Goal: Information Seeking & Learning: Learn about a topic

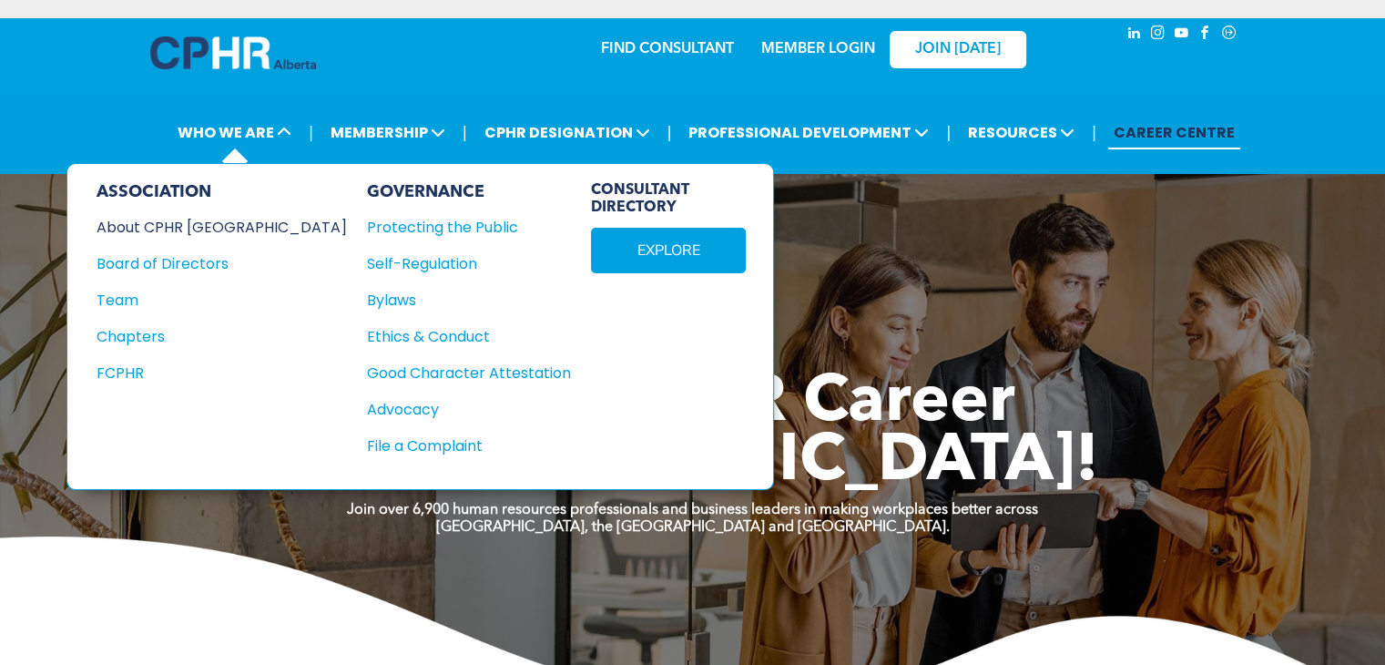
click at [234, 234] on div "About CPHR [GEOGRAPHIC_DATA]" at bounding box center [210, 227] width 226 height 23
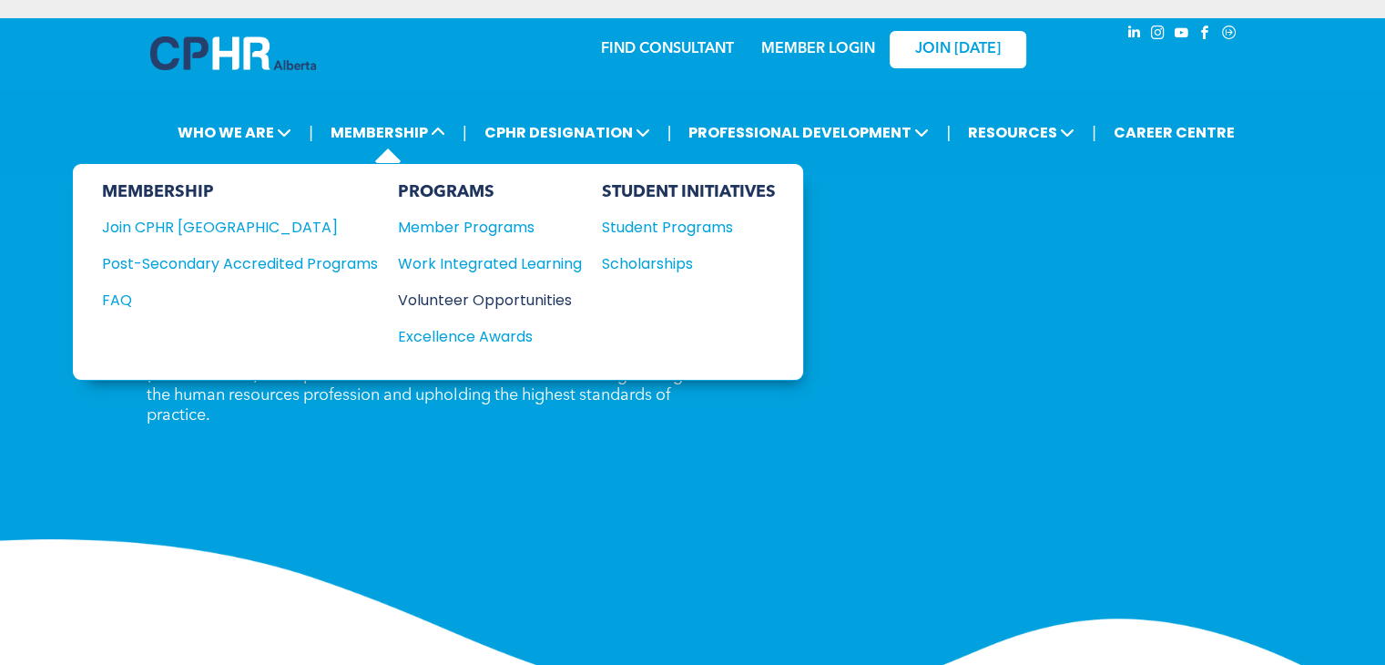
click at [452, 300] on div "Volunteer Opportunities" at bounding box center [481, 300] width 166 height 23
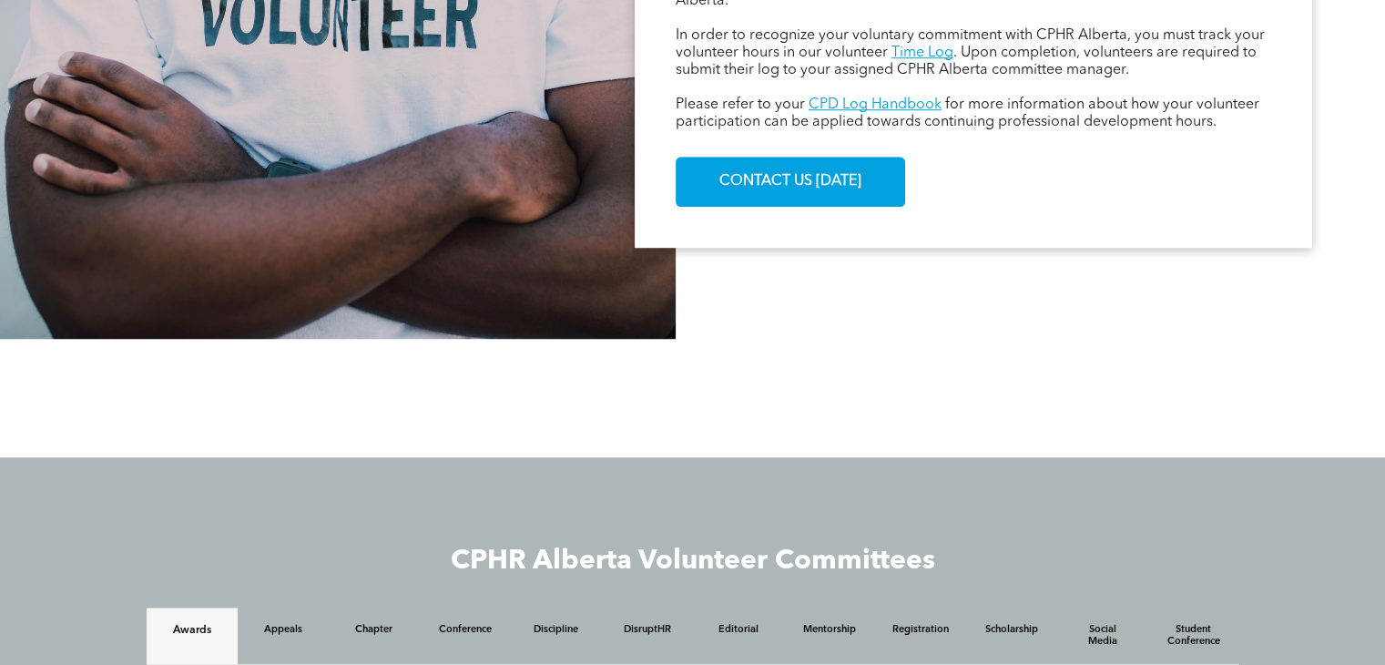
scroll to position [1366, 0]
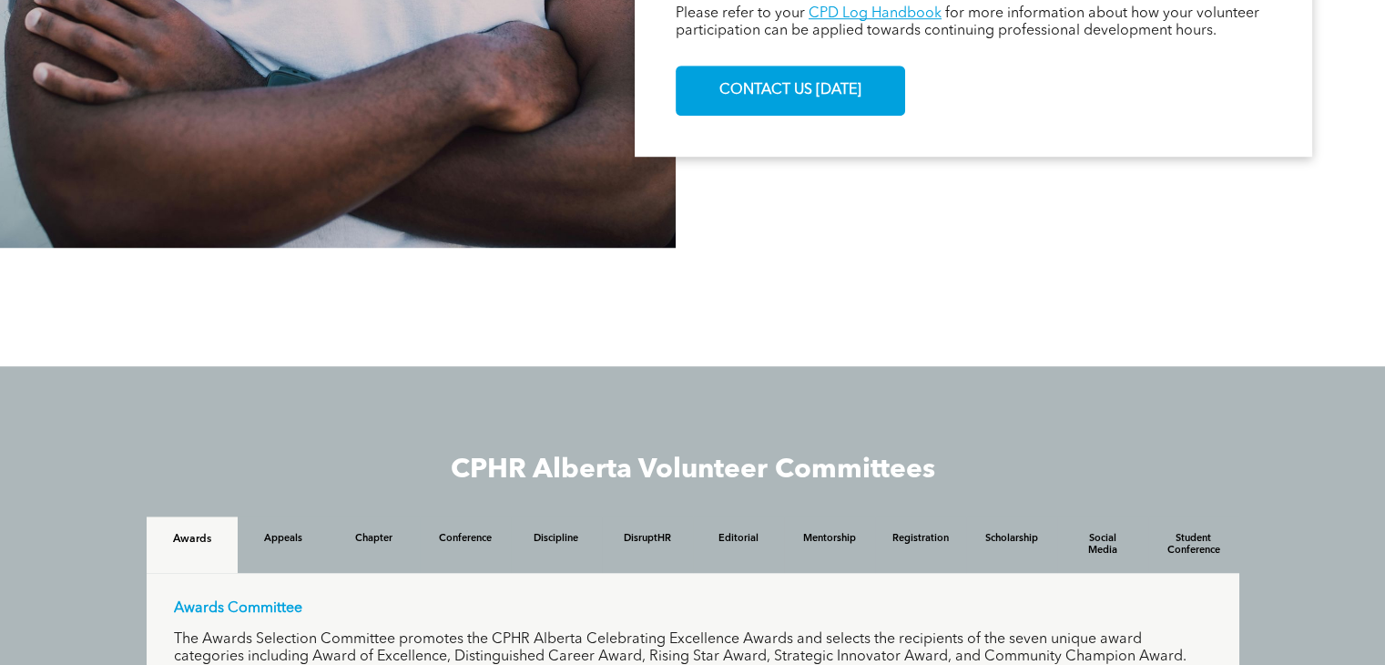
click at [951, 274] on div at bounding box center [693, 306] width 1093 height 91
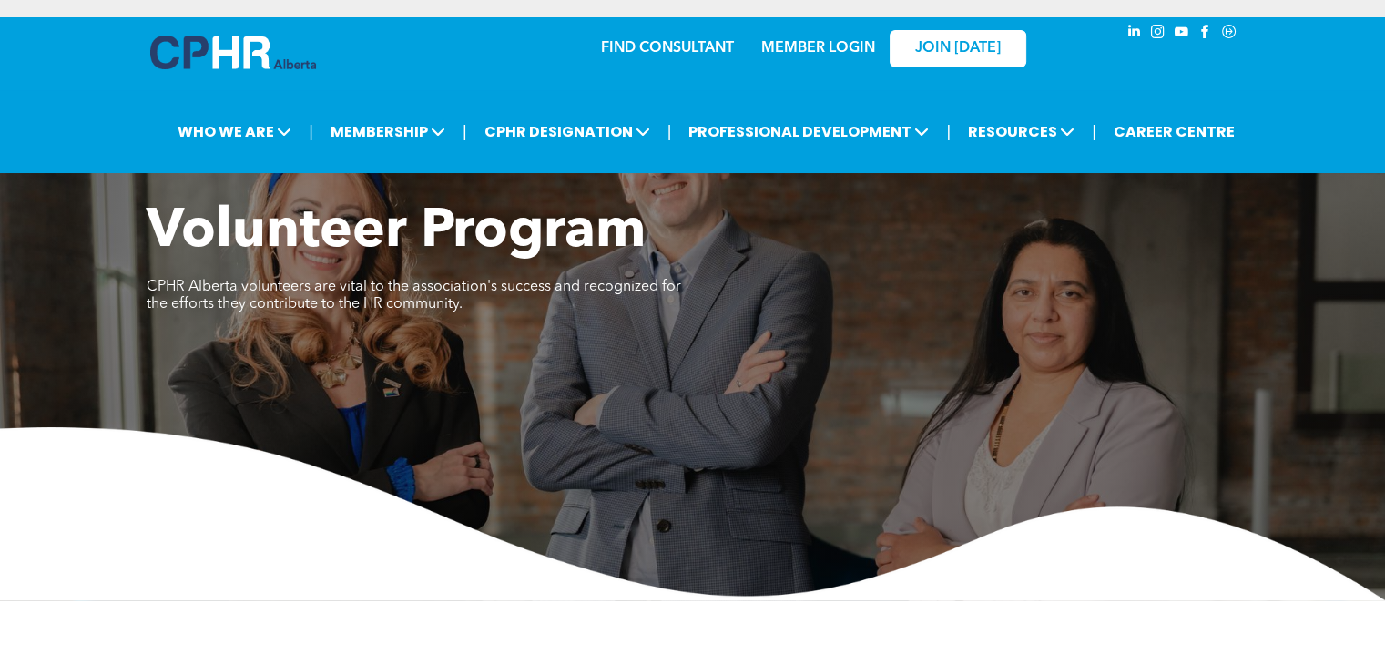
scroll to position [0, 0]
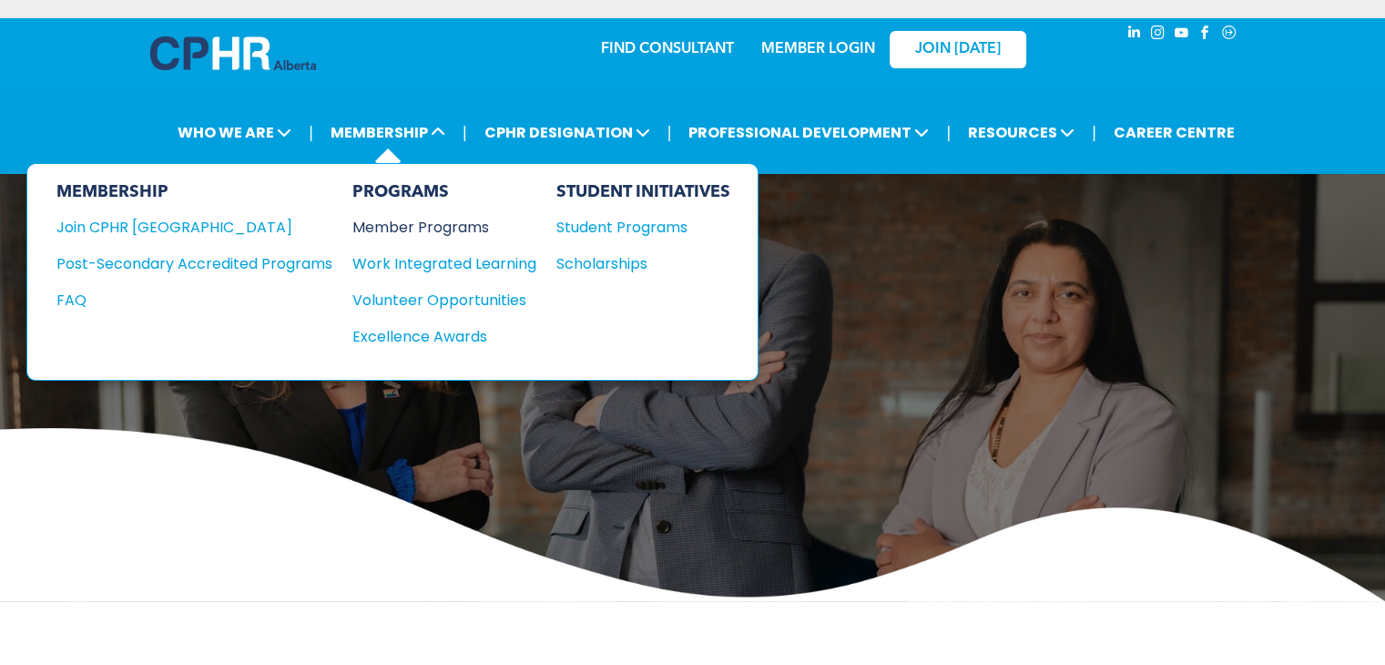
click at [401, 222] on div "Member Programs" at bounding box center [435, 227] width 166 height 23
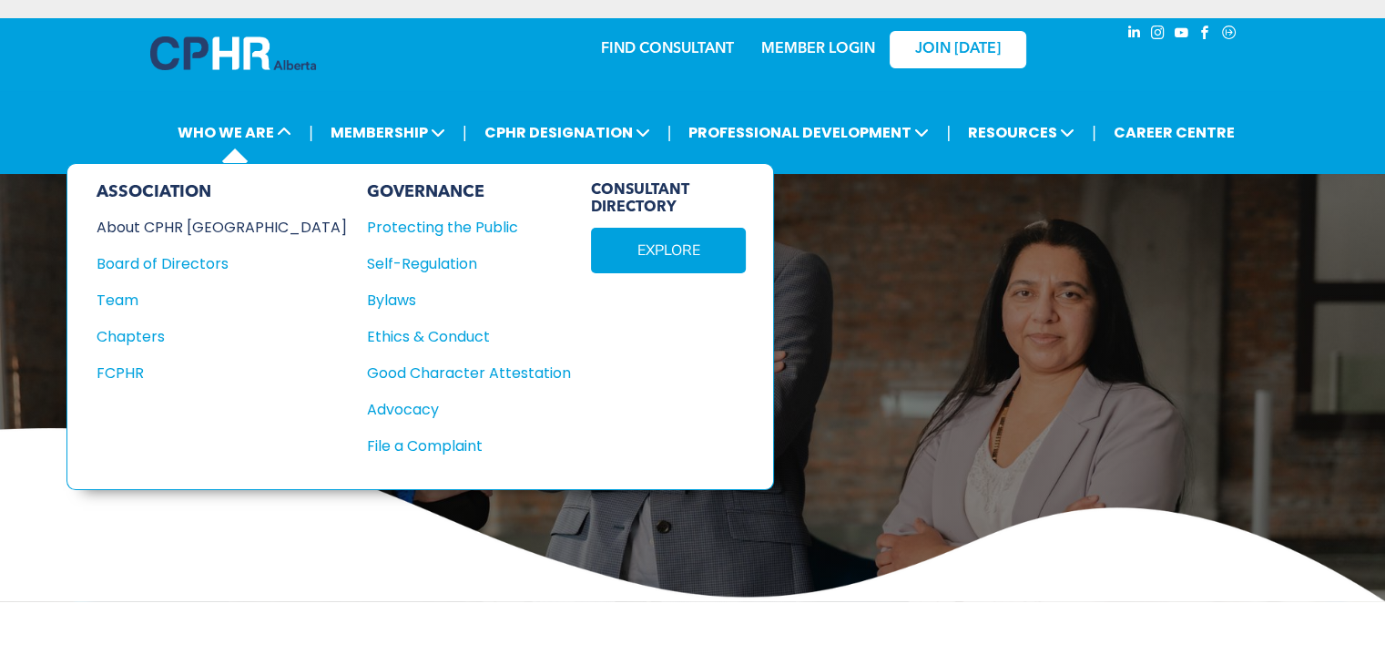
click at [200, 229] on div "About CPHR Alberta" at bounding box center [210, 227] width 226 height 23
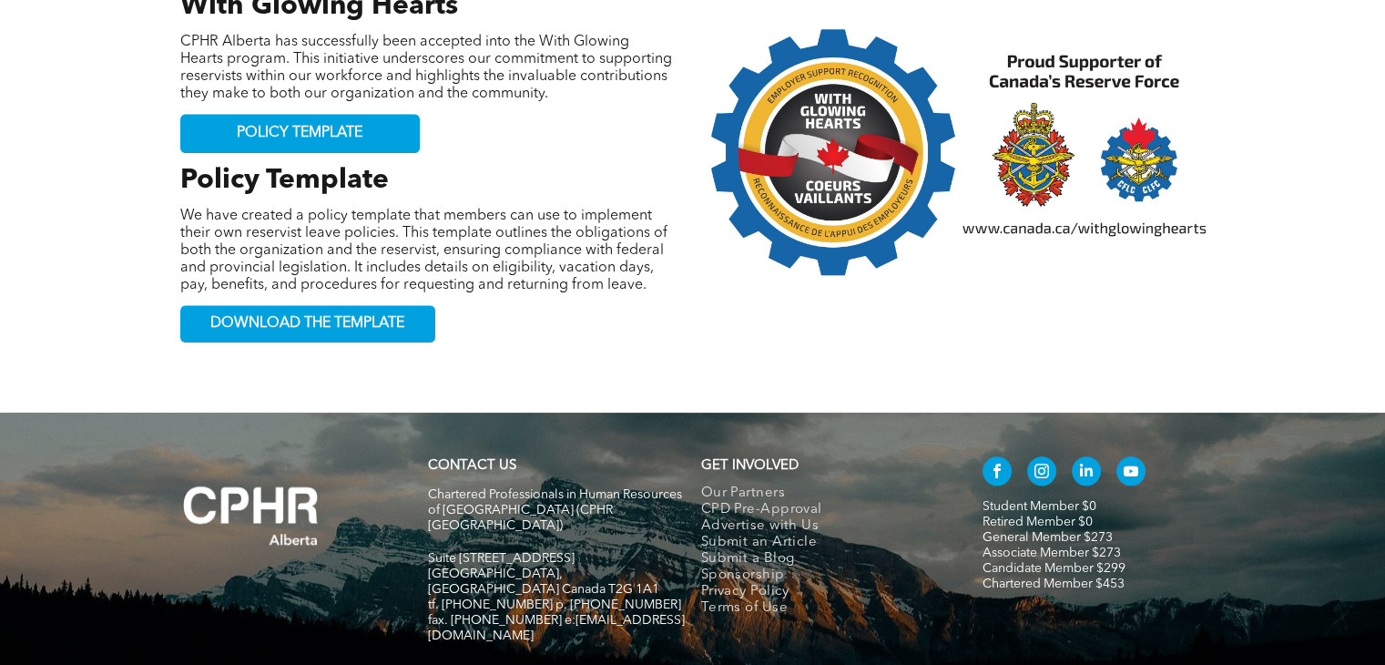
scroll to position [2007, 0]
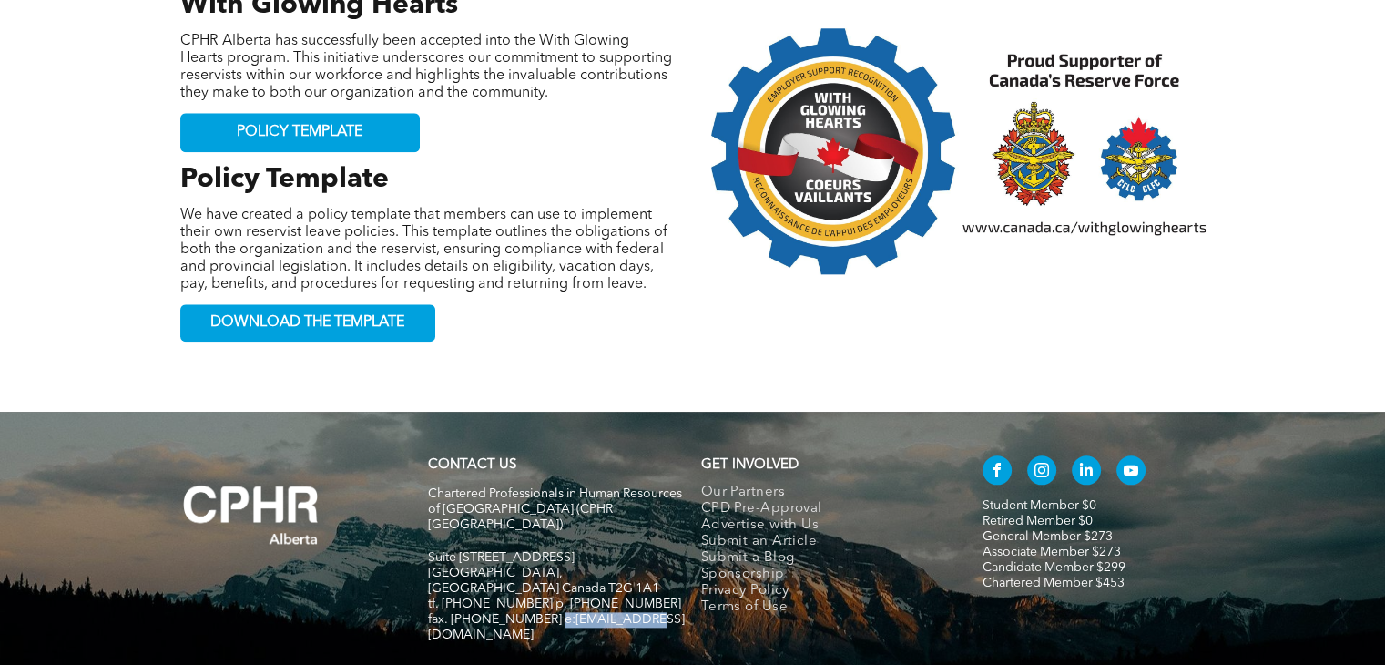
drag, startPoint x: 642, startPoint y: 489, endPoint x: 546, endPoint y: 484, distance: 95.7
click at [546, 612] on h5 "fax. [PHONE_NUMBER] e:[EMAIL_ADDRESS][DOMAIN_NAME]" at bounding box center [556, 627] width 257 height 31
copy span "[EMAIL_ADDRESS][DOMAIN_NAME]"
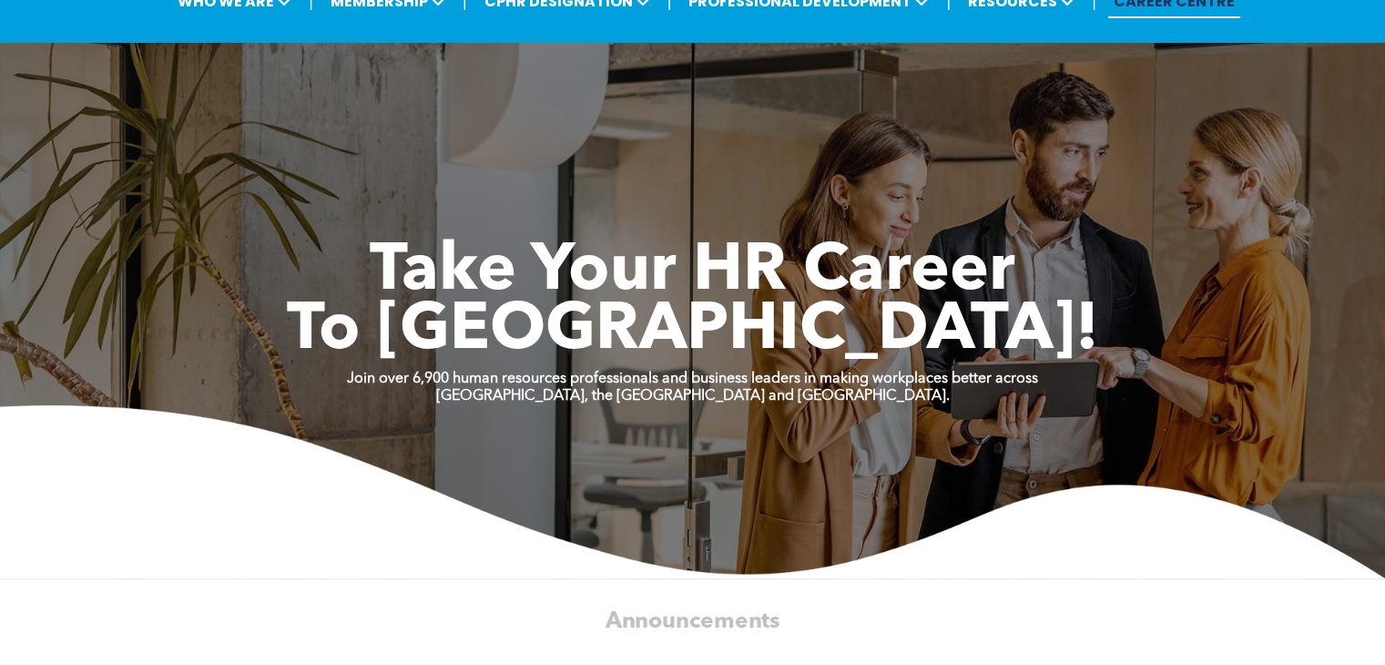
scroll to position [273, 0]
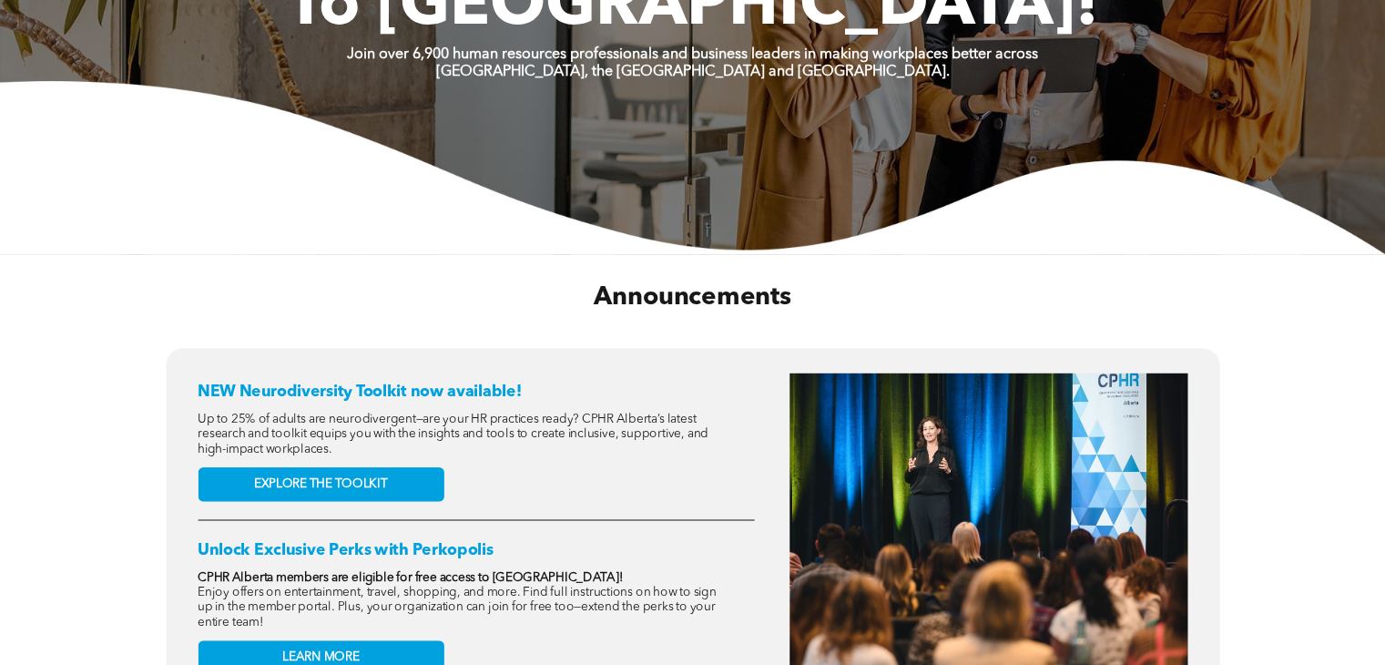
scroll to position [546, 0]
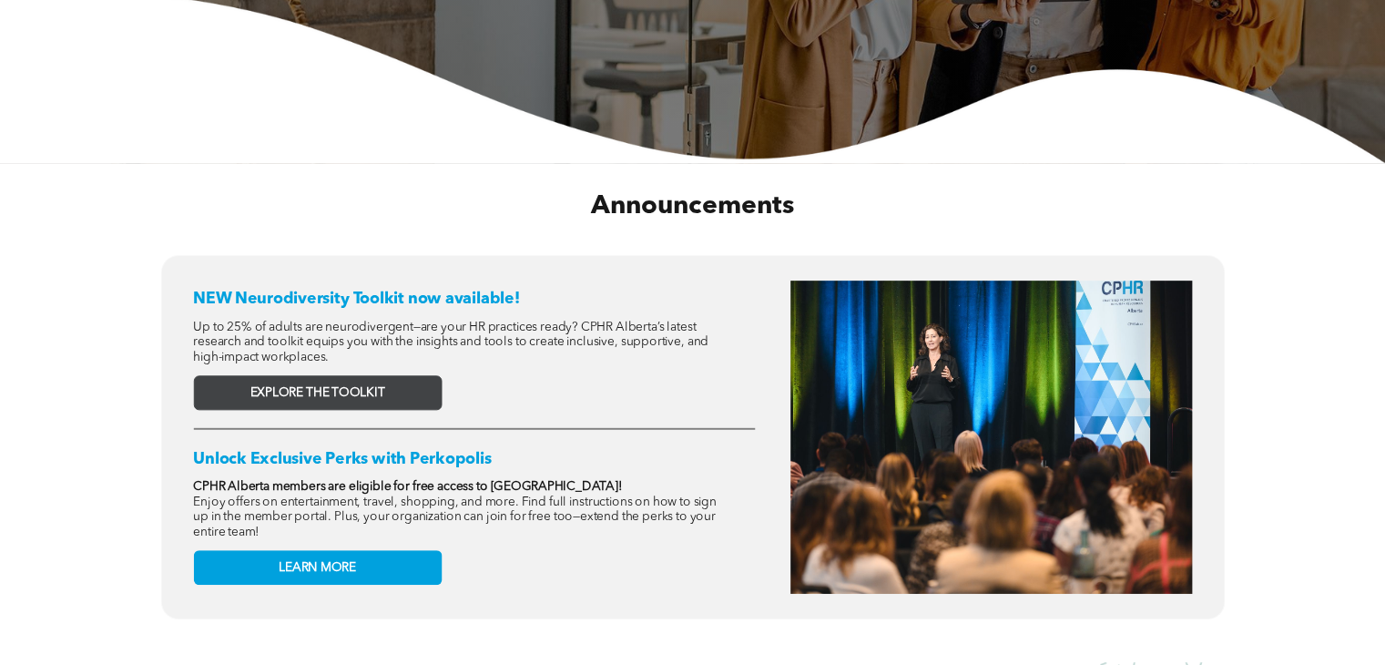
click at [328, 394] on span "EXPLORE THE TOOLKIT" at bounding box center [317, 392] width 135 height 15
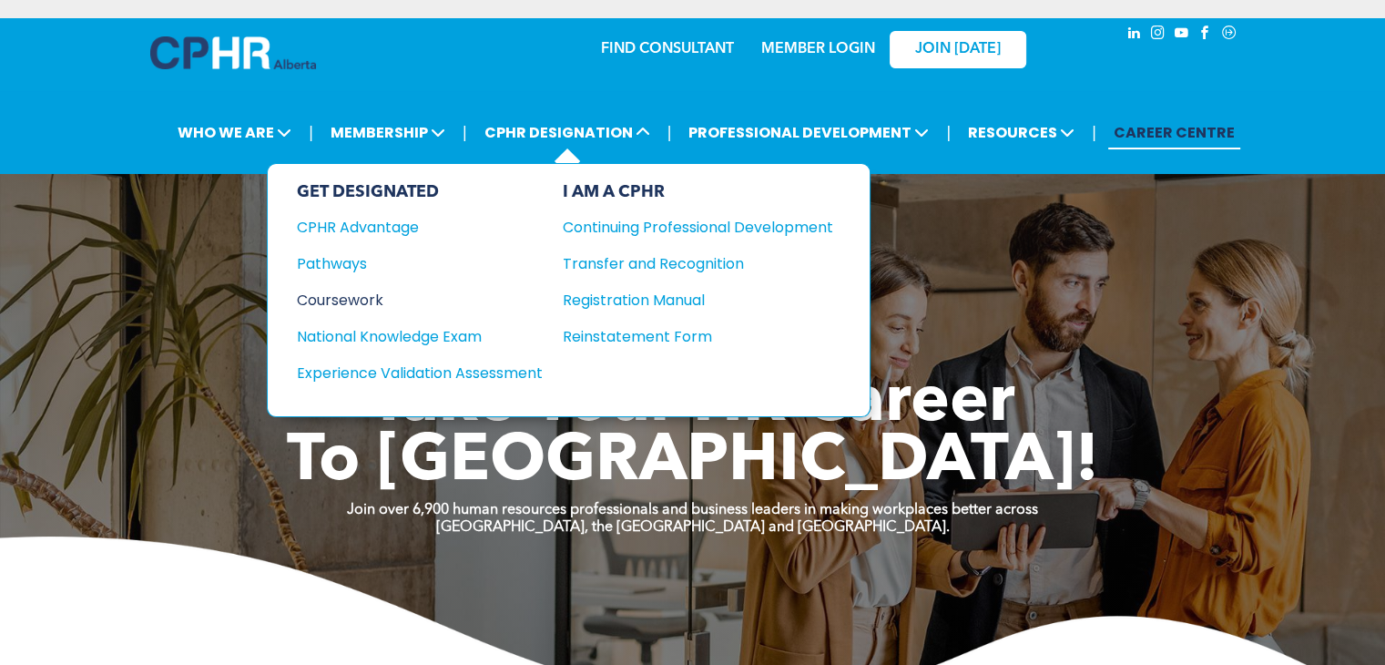
click at [370, 300] on div "Coursework" at bounding box center [407, 300] width 221 height 23
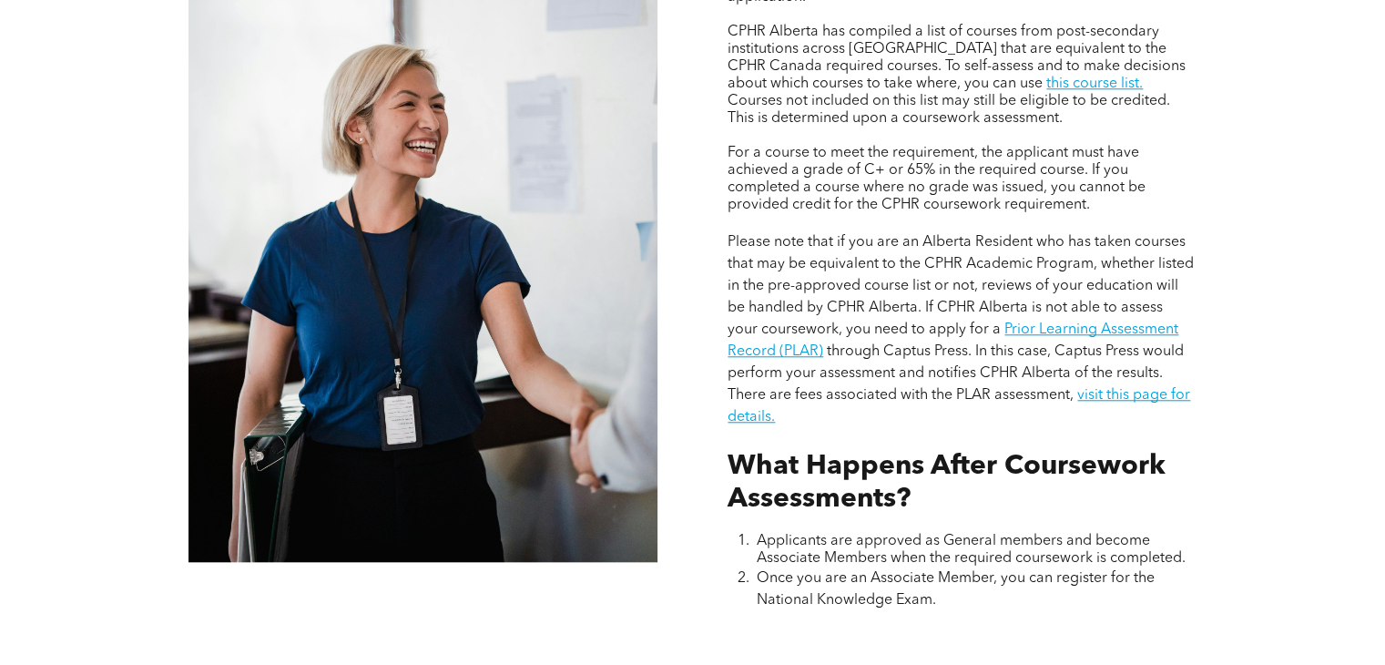
scroll to position [1639, 0]
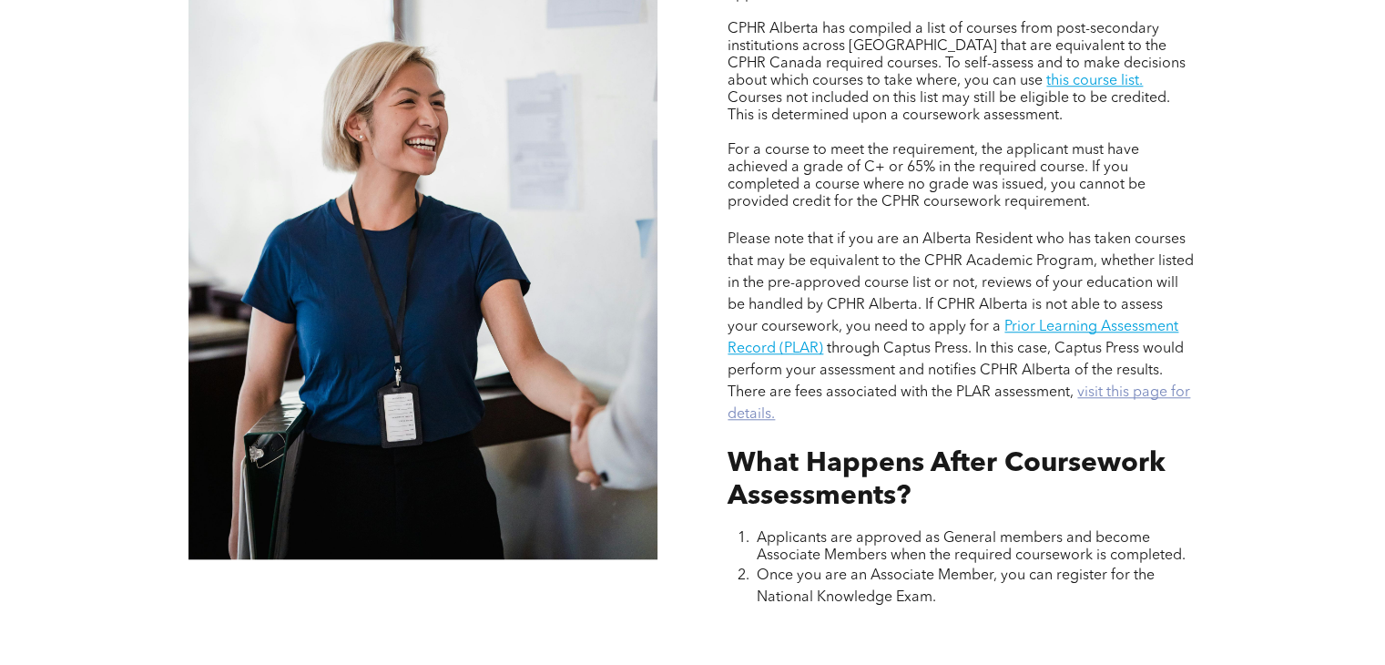
click at [1045, 394] on link "visit this page for details." at bounding box center [958, 403] width 462 height 36
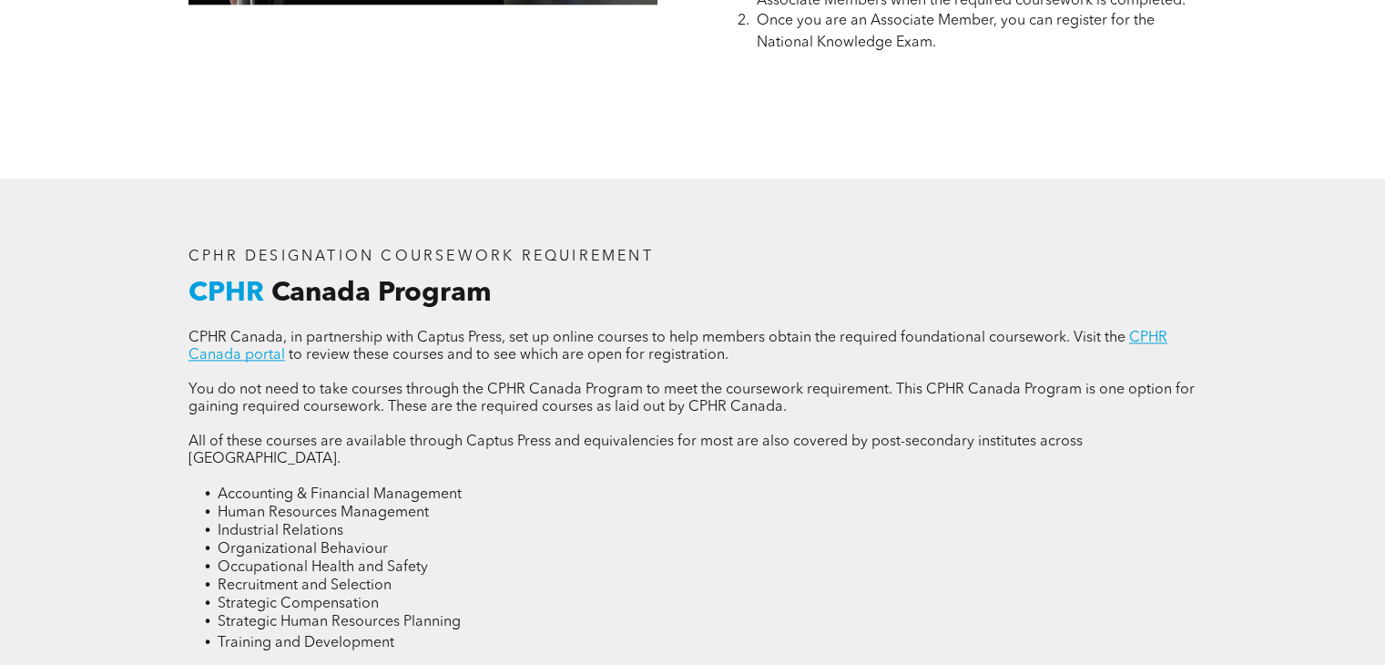
scroll to position [2185, 0]
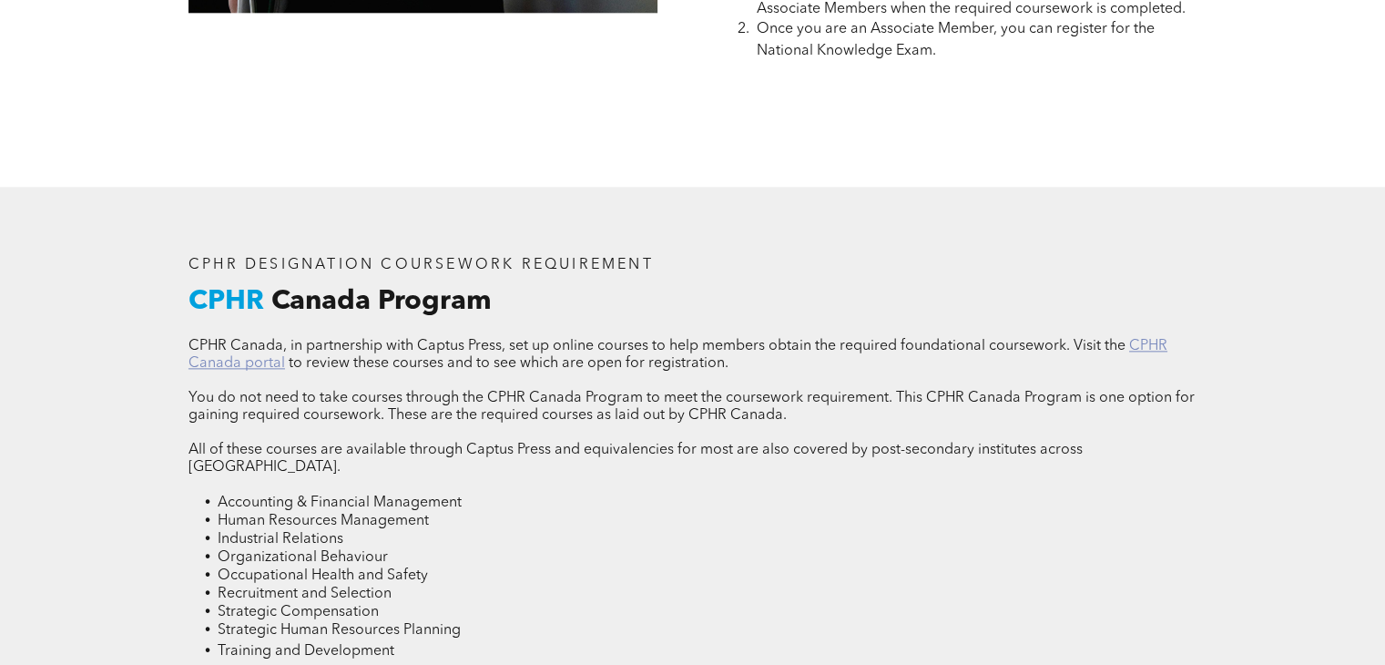
click at [255, 349] on link "CPHR Canada portal" at bounding box center [677, 355] width 979 height 32
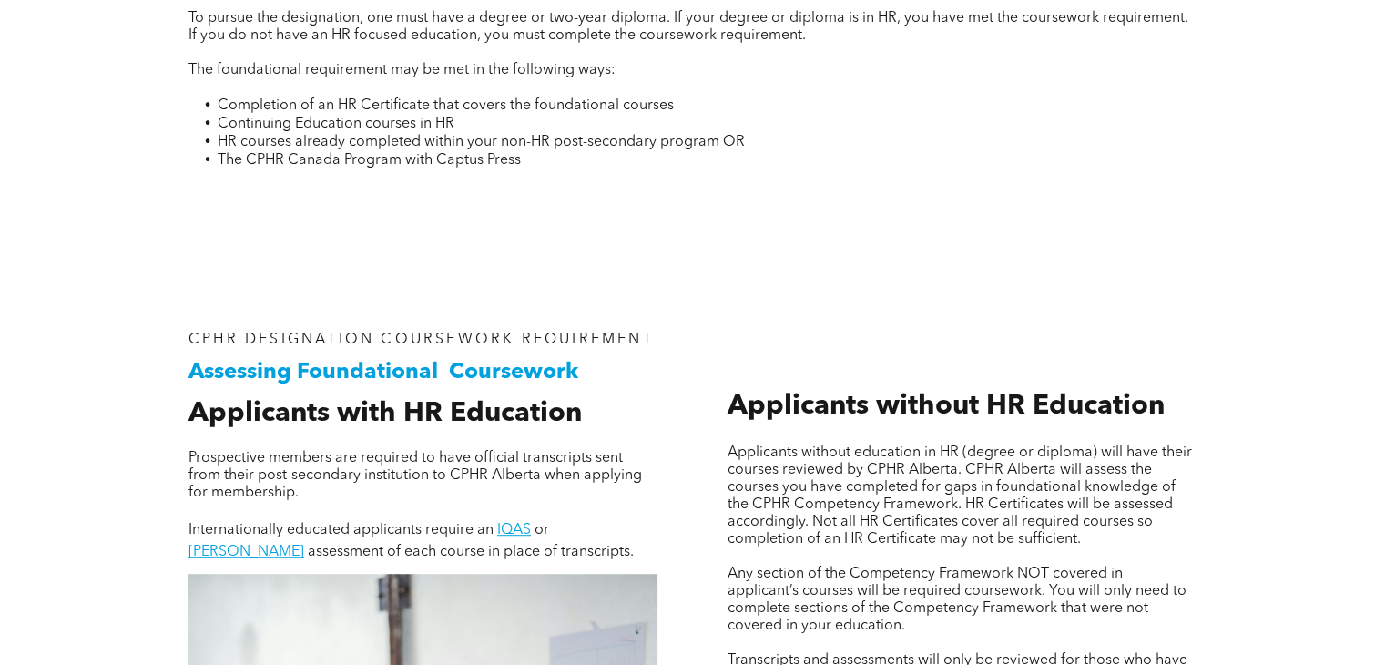
scroll to position [910, 0]
